Goal: Task Accomplishment & Management: Manage account settings

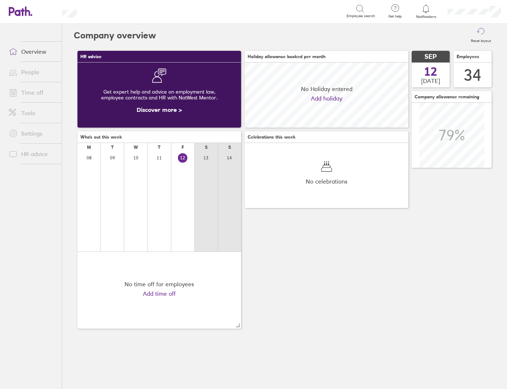
scroll to position [65, 164]
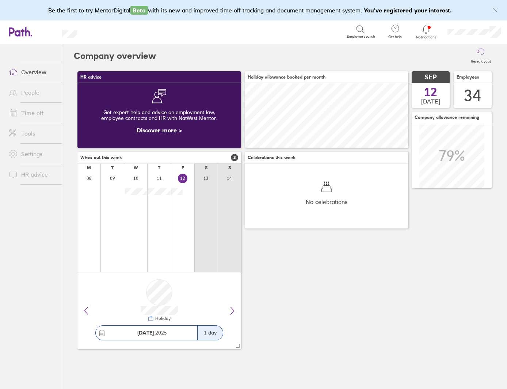
click at [424, 30] on icon at bounding box center [425, 29] width 9 height 9
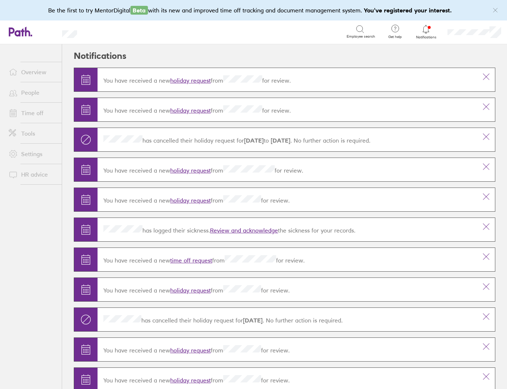
click at [191, 78] on link "holiday request" at bounding box center [190, 80] width 41 height 7
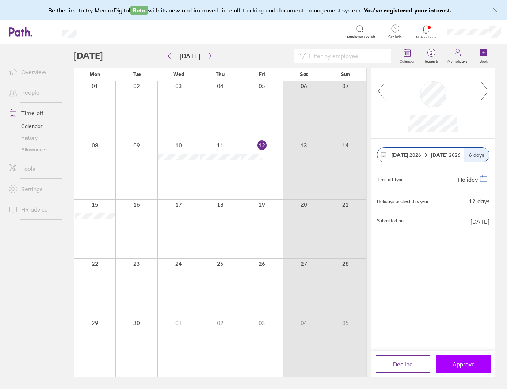
click at [474, 365] on span "Approve" at bounding box center [464, 363] width 22 height 7
click at [463, 358] on button "Approve" at bounding box center [463, 364] width 55 height 18
